Goal: Navigation & Orientation: Find specific page/section

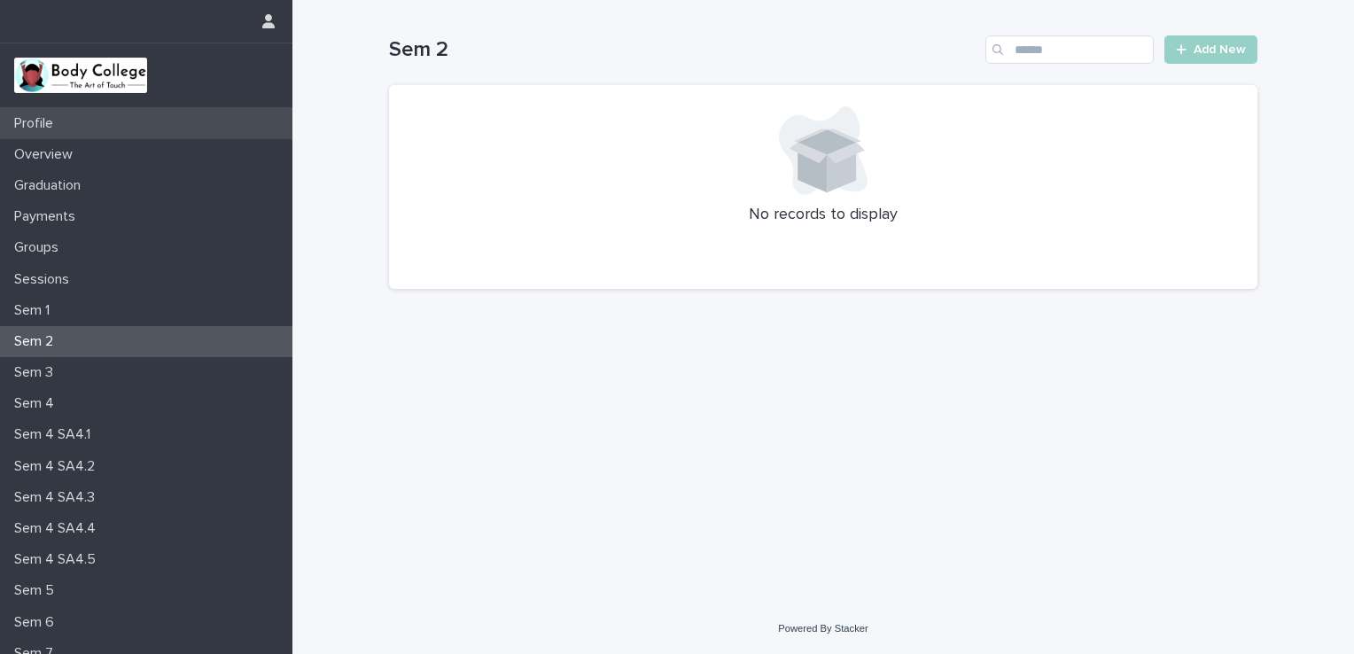
click at [104, 129] on div "Profile" at bounding box center [146, 123] width 292 height 31
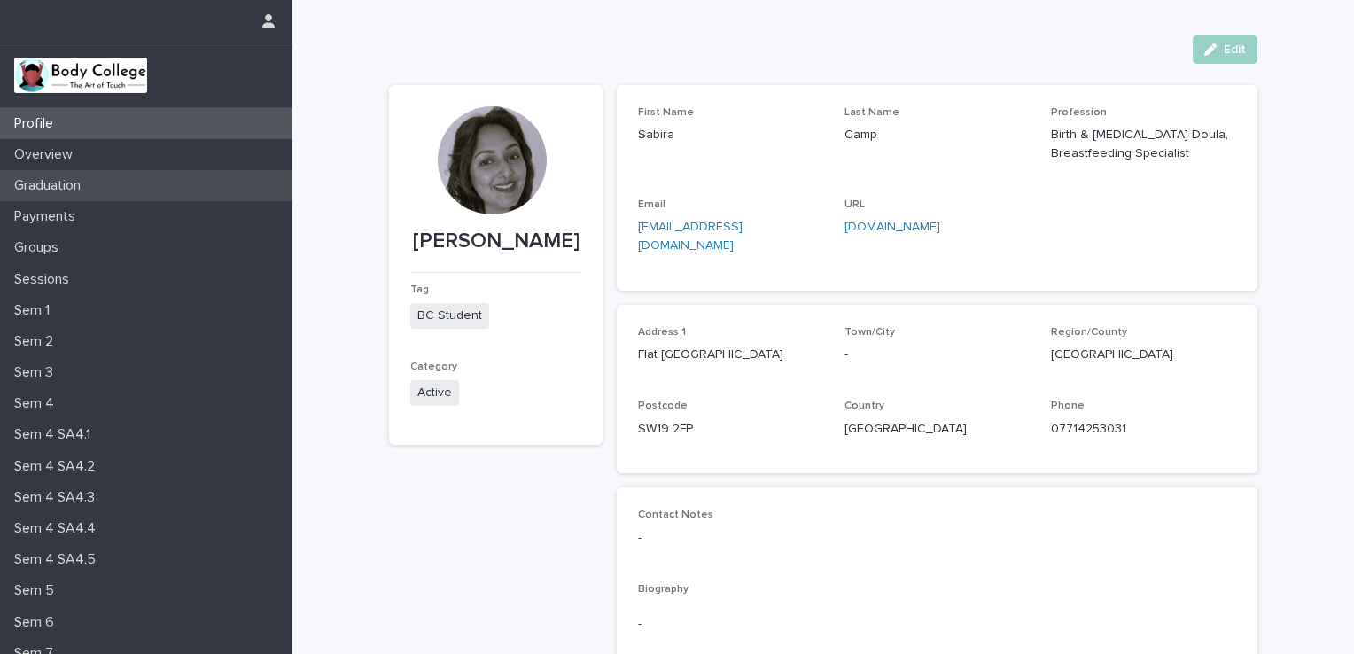
click at [200, 179] on div "Graduation" at bounding box center [146, 185] width 292 height 31
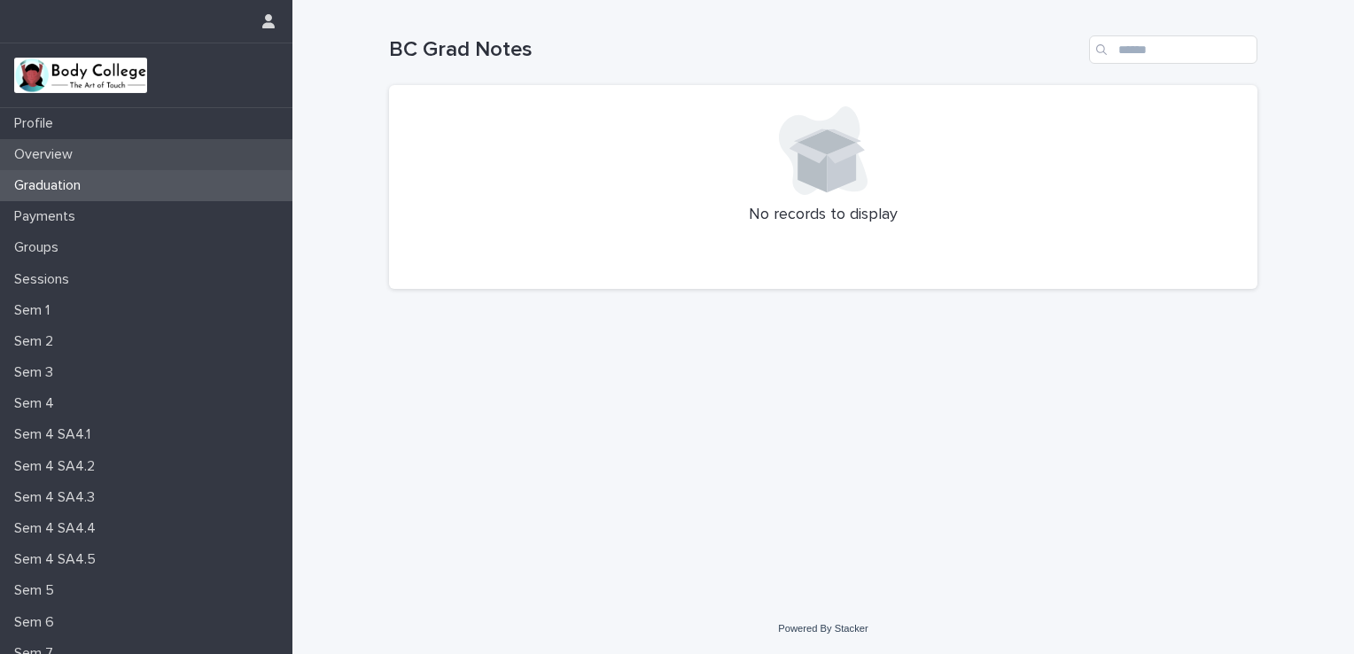
click at [132, 145] on div "Overview" at bounding box center [146, 154] width 292 height 31
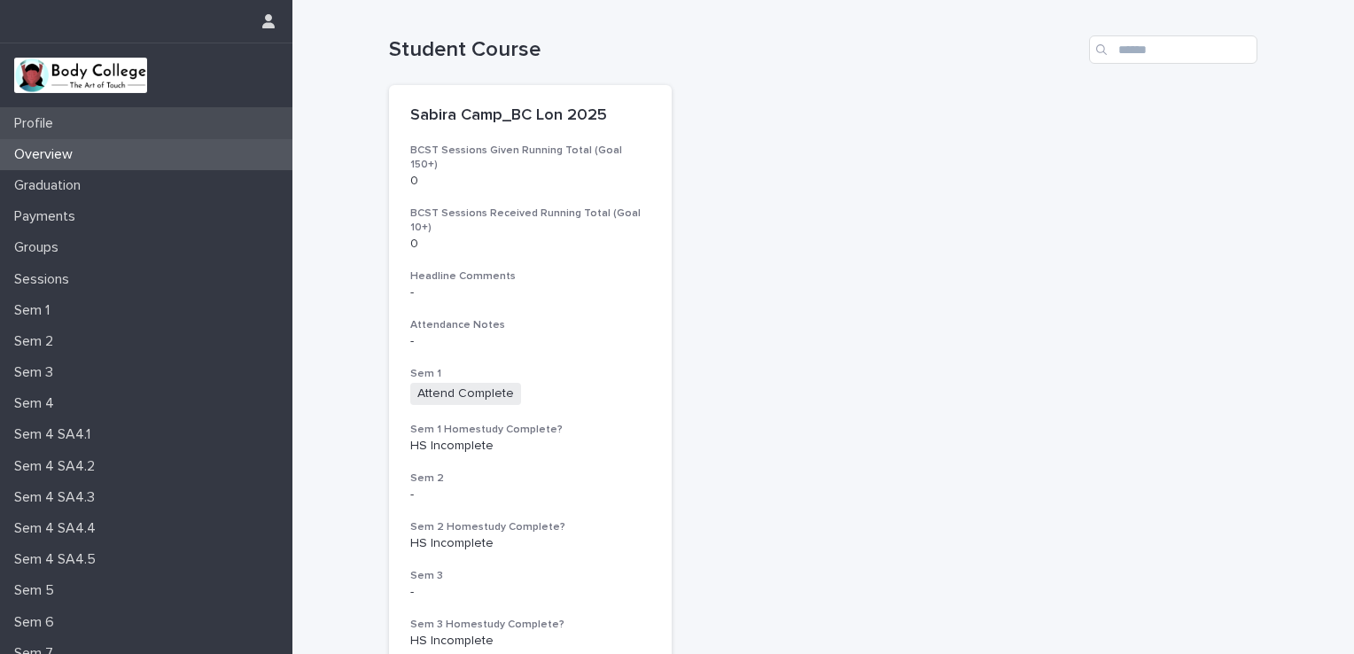
click at [120, 127] on div "Profile" at bounding box center [146, 123] width 292 height 31
